Goal: Use online tool/utility: Utilize a website feature to perform a specific function

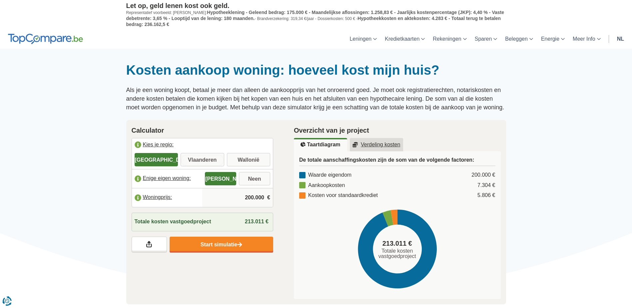
click at [189, 159] on input "Vlaanderen" at bounding box center [203, 160] width 44 height 12
radio input "true"
click at [262, 198] on input "200.000" at bounding box center [237, 198] width 65 height 18
click at [240, 195] on input "200.000" at bounding box center [237, 198] width 65 height 18
click at [249, 199] on input "200.000" at bounding box center [237, 198] width 65 height 18
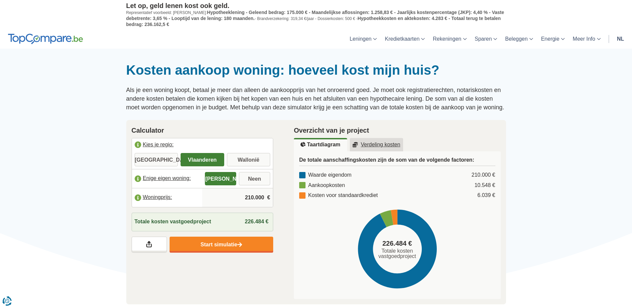
type input "210.000"
click at [279, 200] on div "Calculator [GEOGRAPHIC_DATA] je regio: [GEOGRAPHIC_DATA] [GEOGRAPHIC_DATA] [GEO…" at bounding box center [202, 189] width 163 height 138
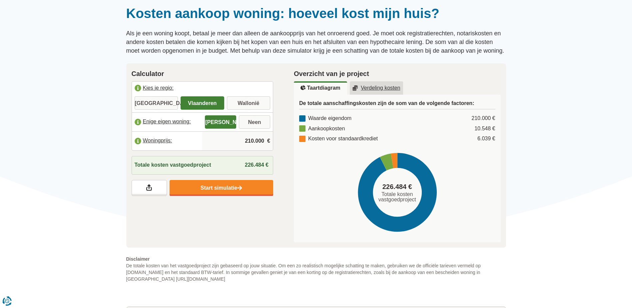
scroll to position [67, 0]
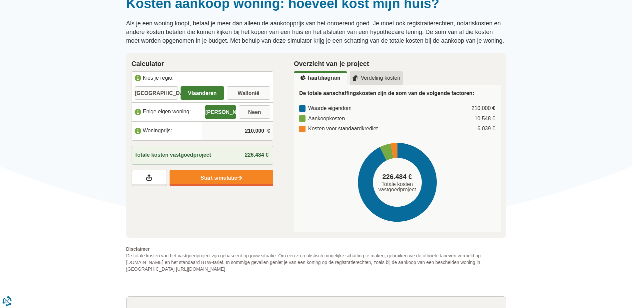
click at [280, 211] on div "Calculator [GEOGRAPHIC_DATA] je regio: [GEOGRAPHIC_DATA] [GEOGRAPHIC_DATA] [GEO…" at bounding box center [316, 145] width 390 height 185
click at [375, 81] on link "Verdeling kosten" at bounding box center [376, 77] width 53 height 13
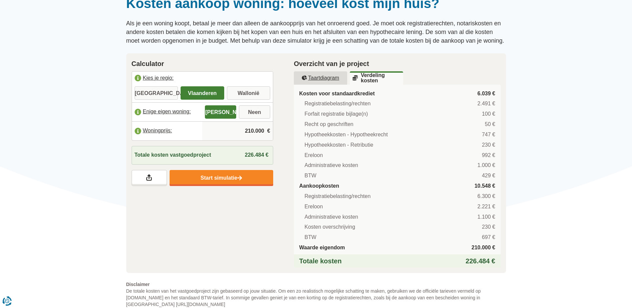
click at [318, 78] on u "Taartdiagram" at bounding box center [320, 77] width 37 height 5
